Goal: Information Seeking & Learning: Learn about a topic

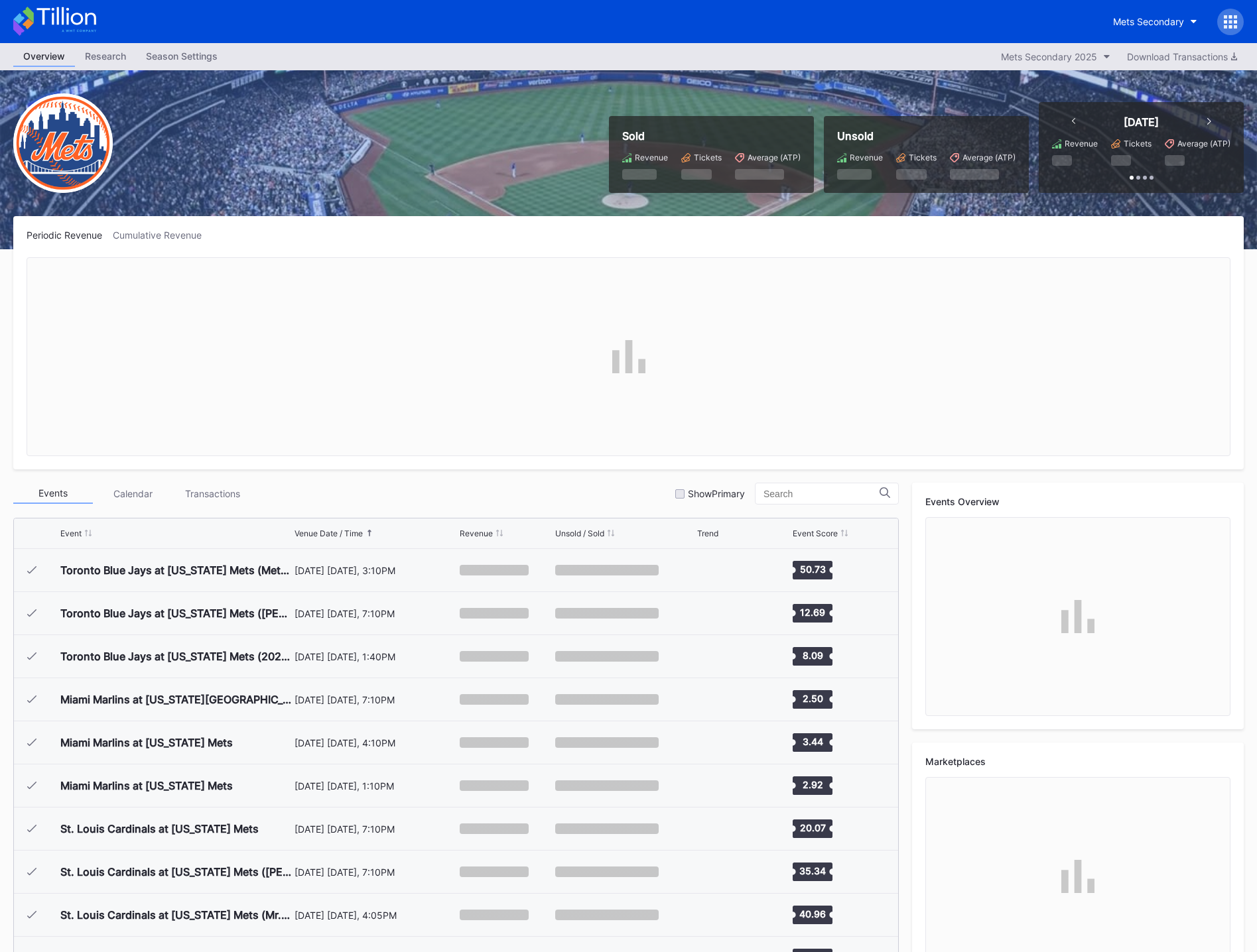
scroll to position [3014, 0]
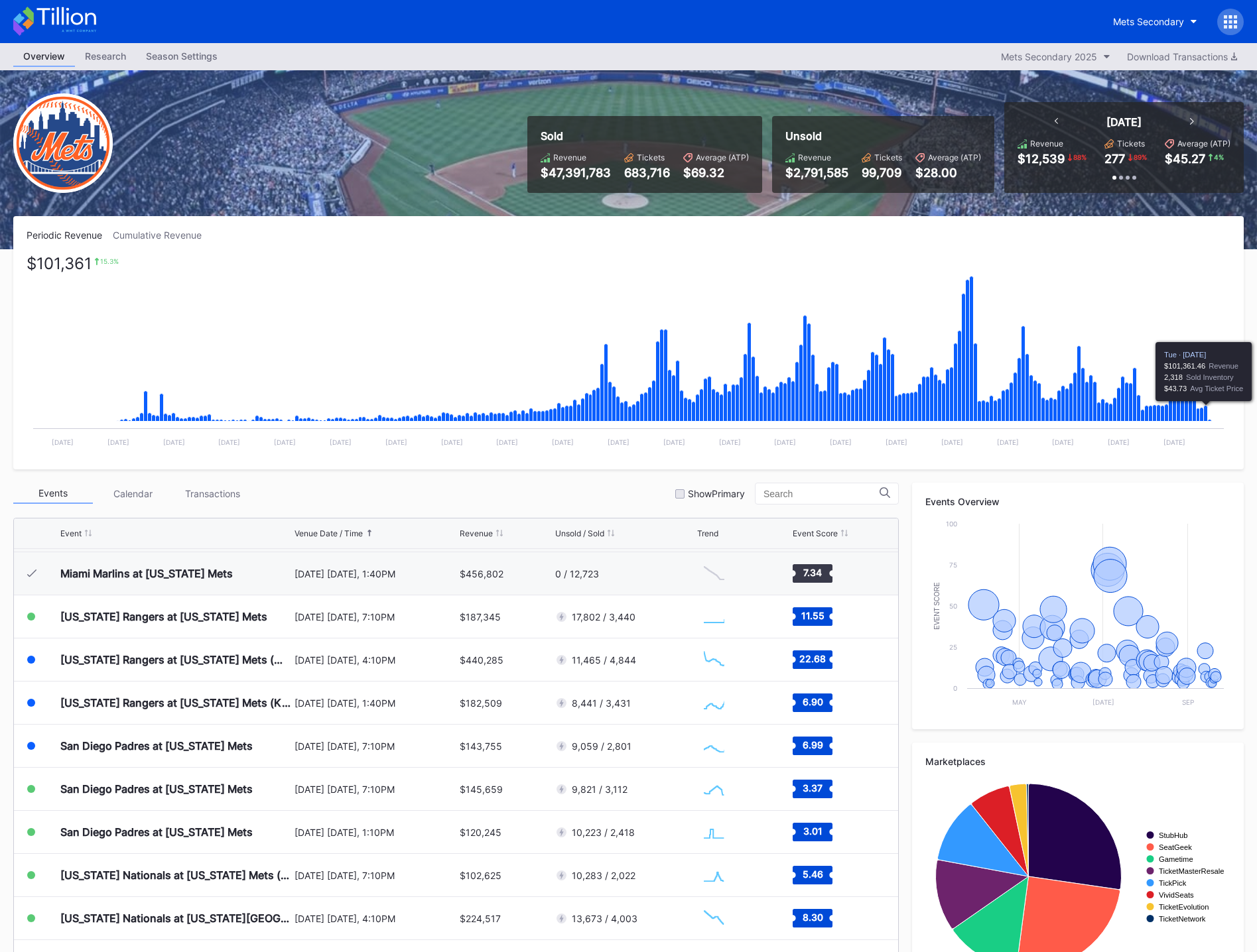
click at [1206, 416] on icon "Chart title" at bounding box center [1205, 413] width 4 height 16
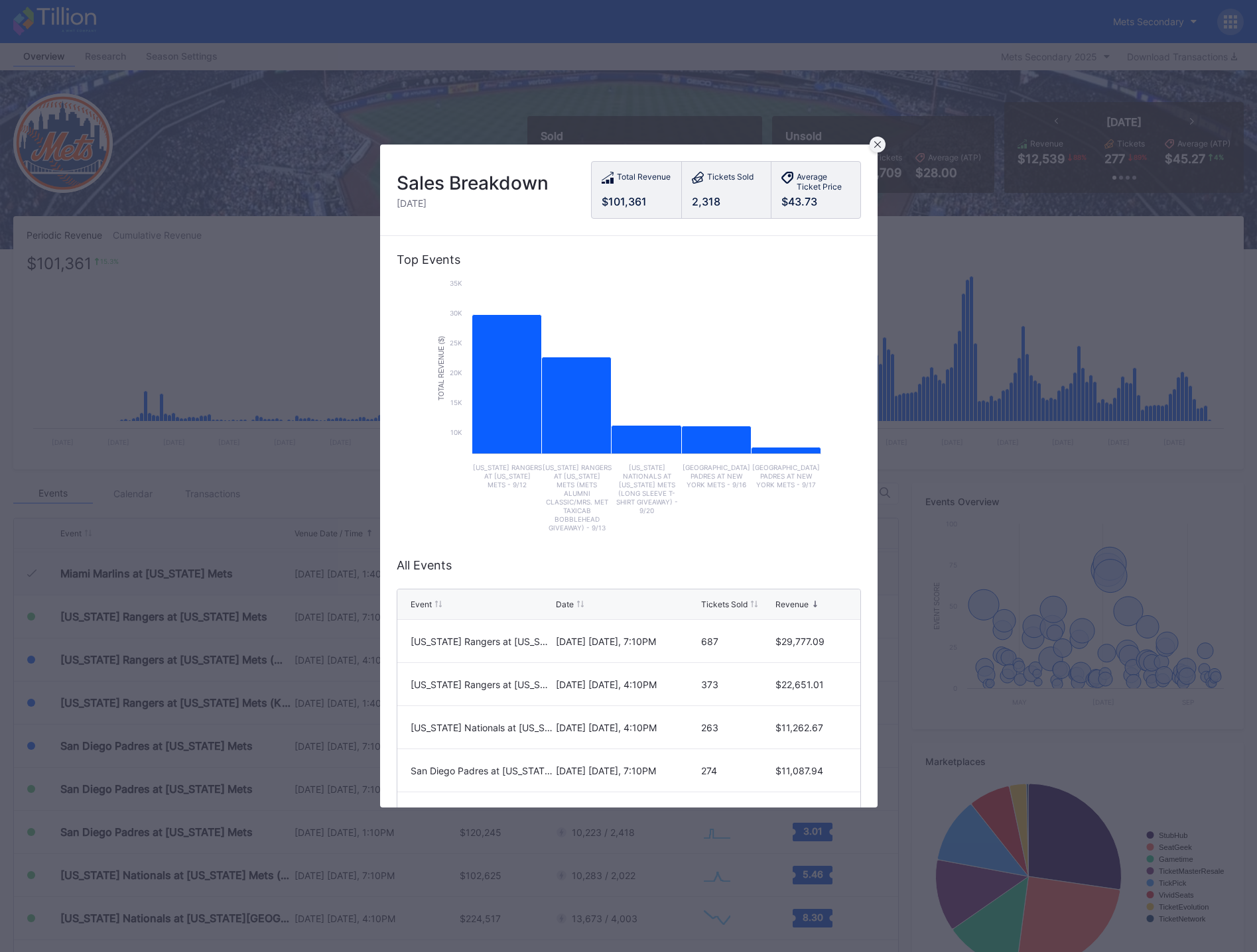
click at [875, 146] on icon at bounding box center [877, 145] width 7 height 7
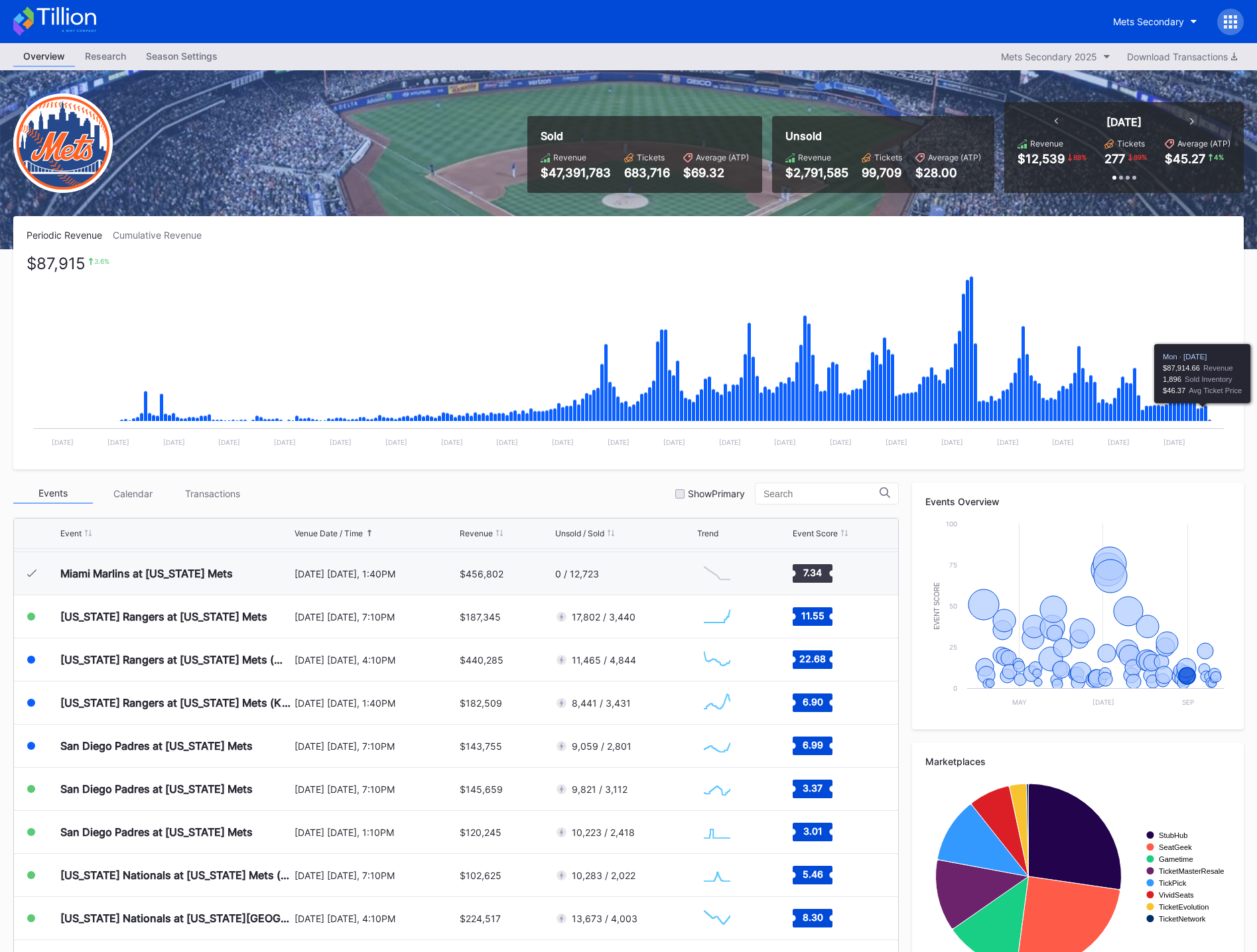
click at [1202, 414] on icon "Chart title" at bounding box center [1202, 415] width 4 height 14
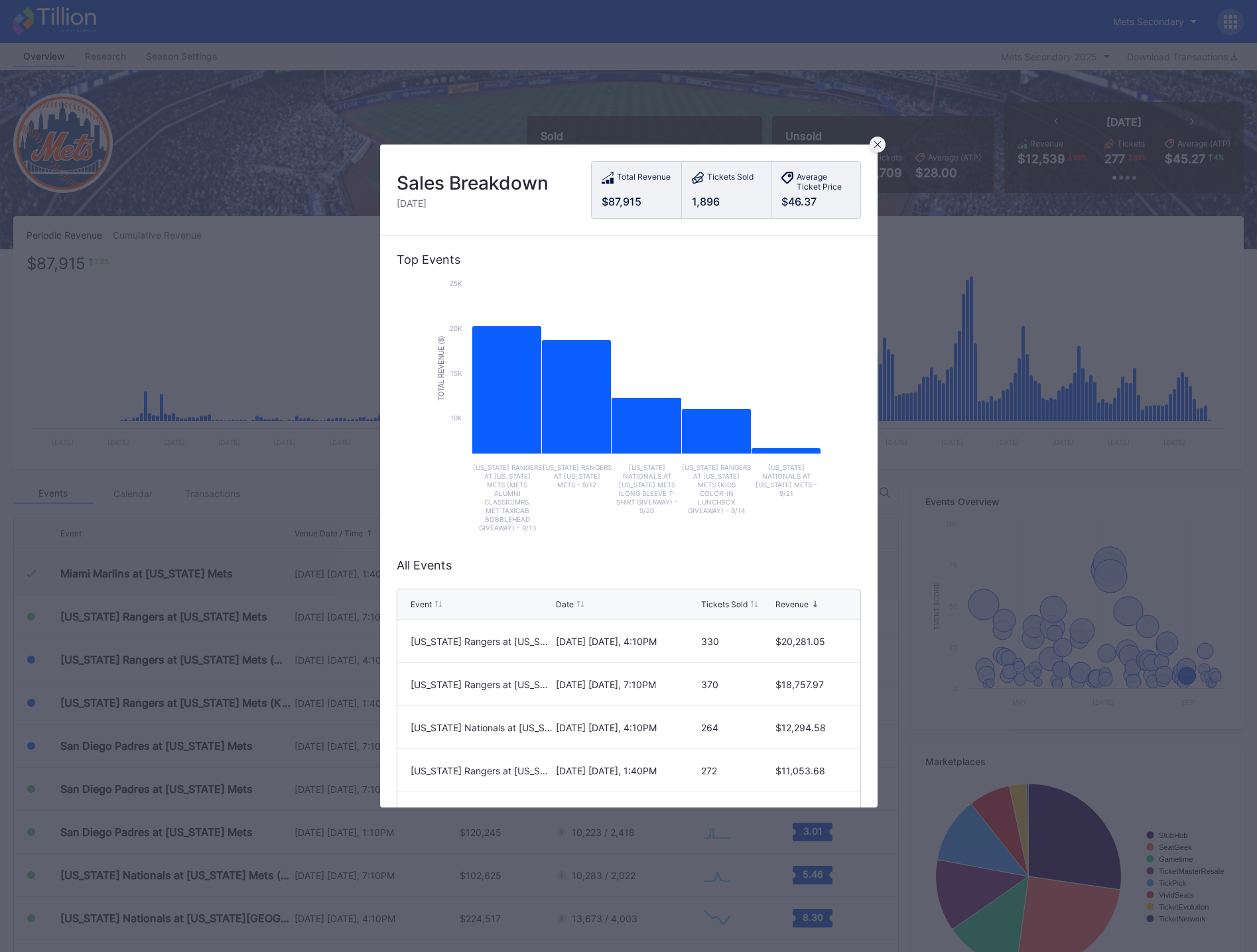
click at [876, 148] on icon at bounding box center [878, 145] width 7 height 7
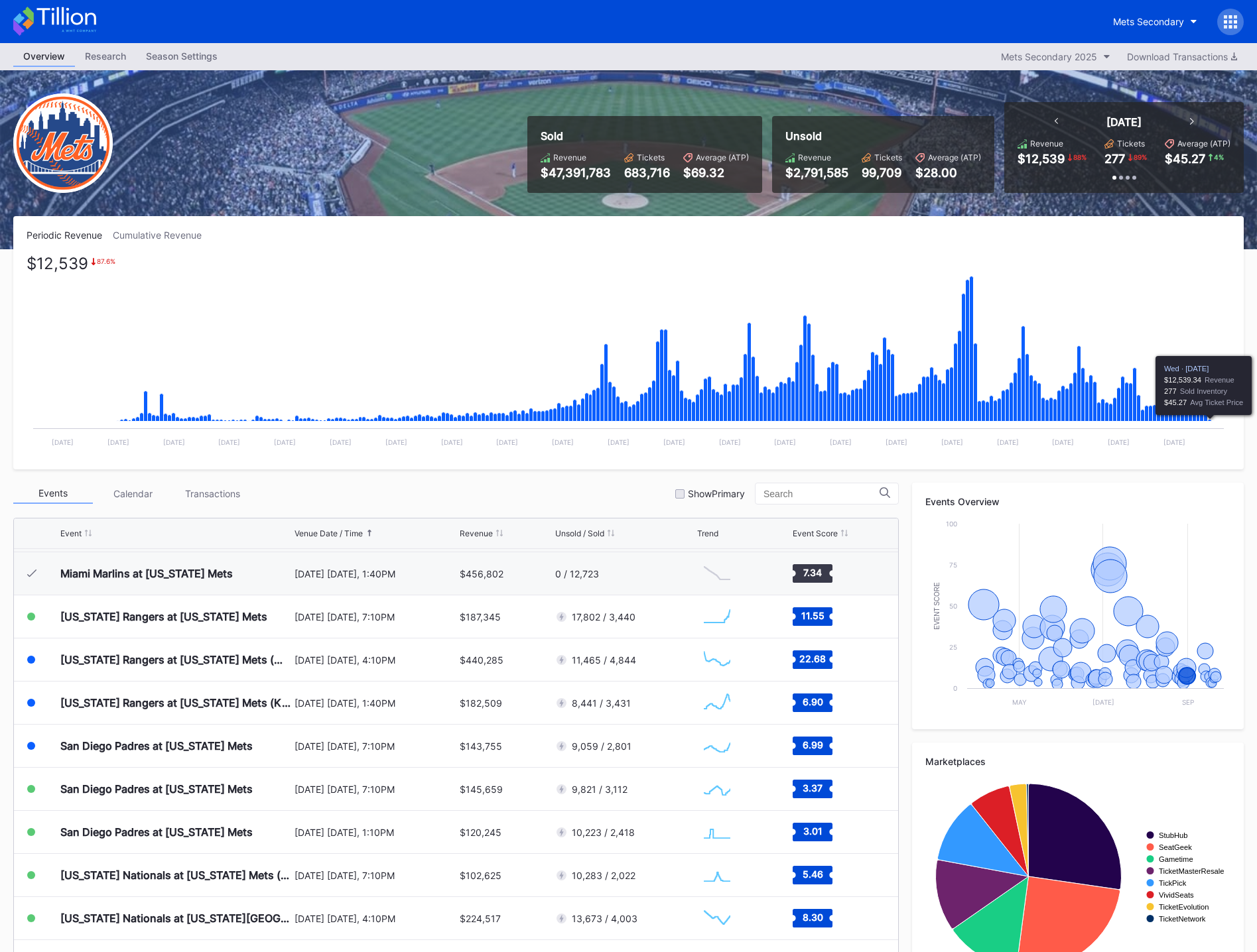
click at [1210, 422] on icon "Chart title" at bounding box center [1209, 420] width 4 height 2
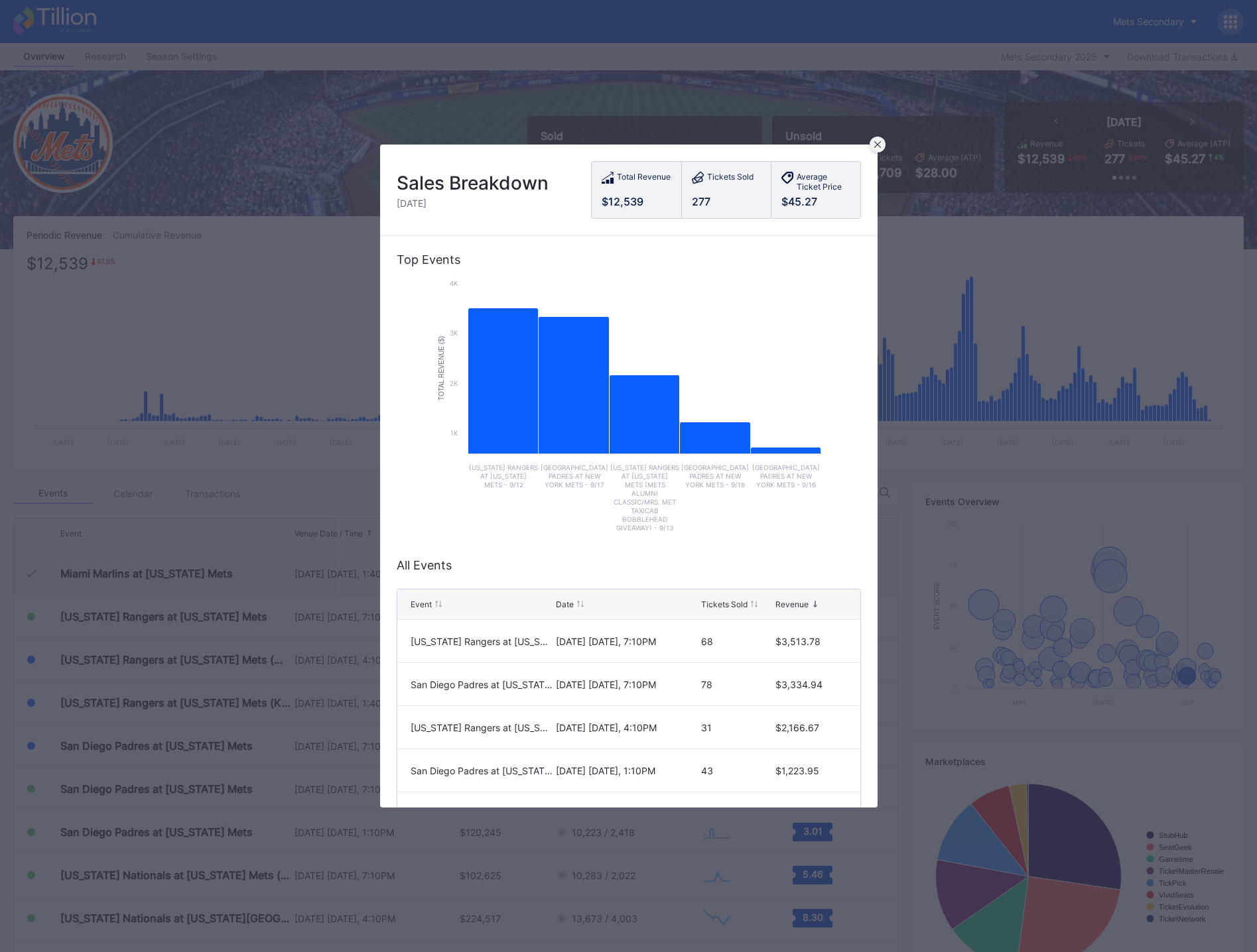
click at [876, 146] on icon at bounding box center [878, 145] width 7 height 7
